Goal: Register for event/course

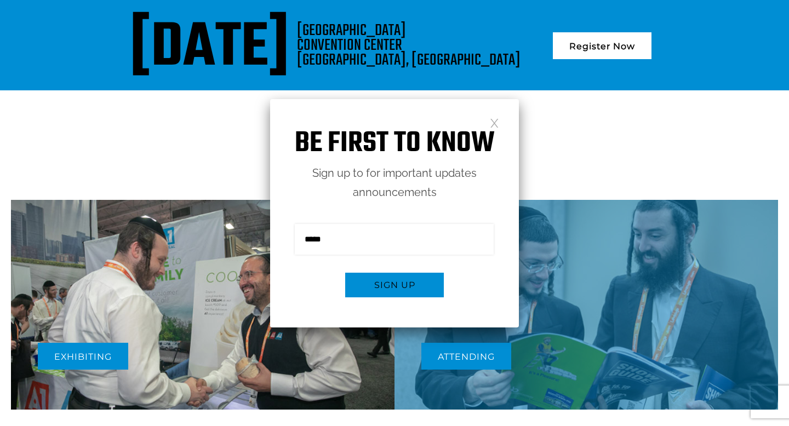
scroll to position [377, 0]
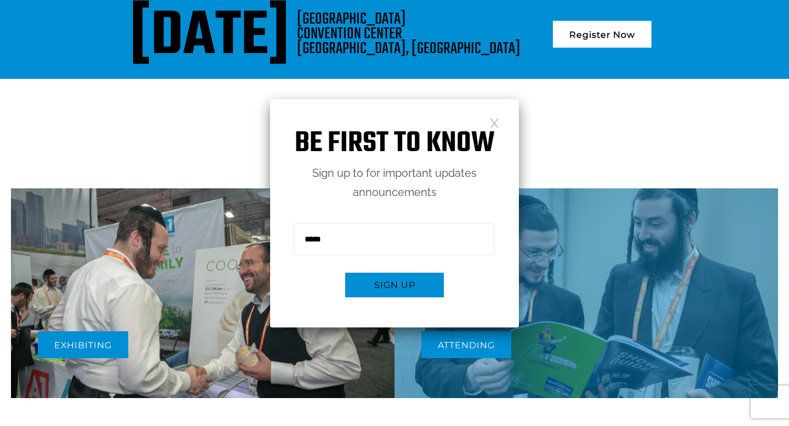
click at [497, 122] on link at bounding box center [494, 122] width 9 height 9
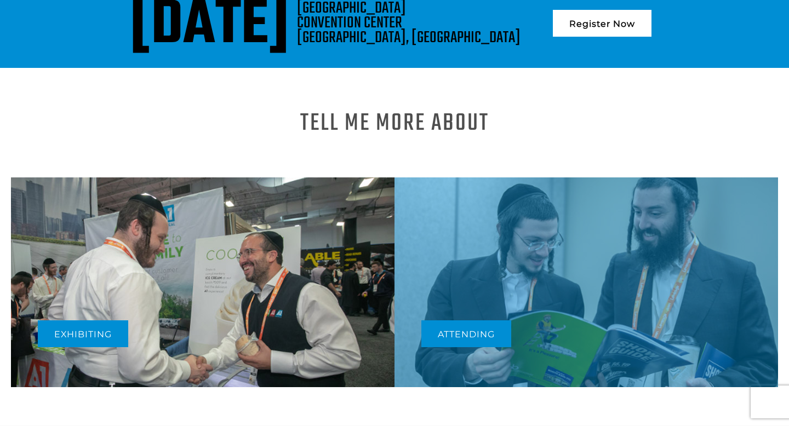
scroll to position [401, 0]
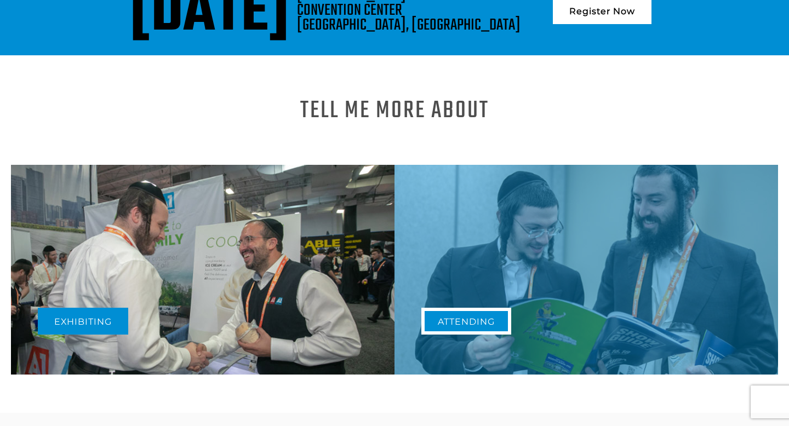
click at [465, 318] on link "Attending" at bounding box center [466, 321] width 90 height 27
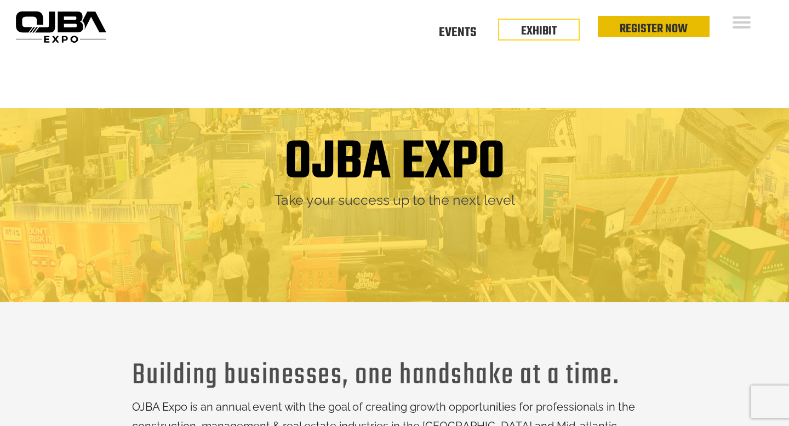
click at [618, 31] on li "Register Now" at bounding box center [654, 26] width 112 height 21
click at [653, 29] on link "Register Now" at bounding box center [654, 29] width 68 height 19
